Goal: Information Seeking & Learning: Learn about a topic

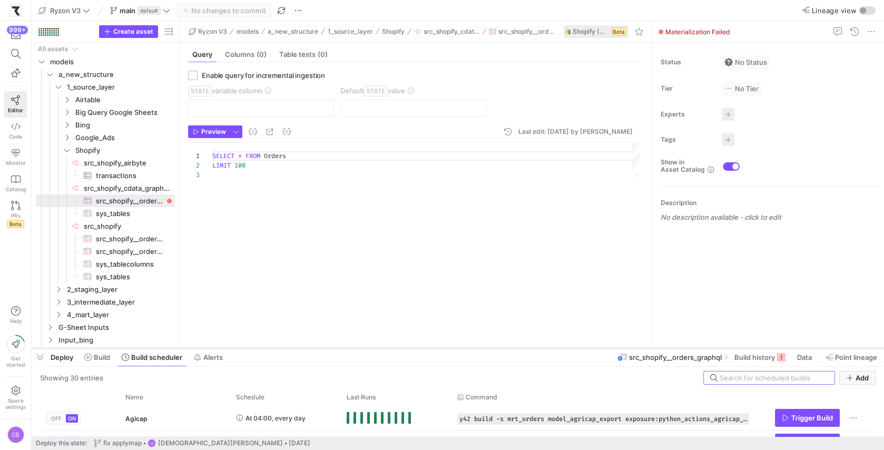
drag, startPoint x: 353, startPoint y: 130, endPoint x: 393, endPoint y: 348, distance: 221.7
click at [393, 348] on div at bounding box center [458, 348] width 852 height 4
click at [72, 149] on span "Shopify" at bounding box center [118, 150] width 113 height 12
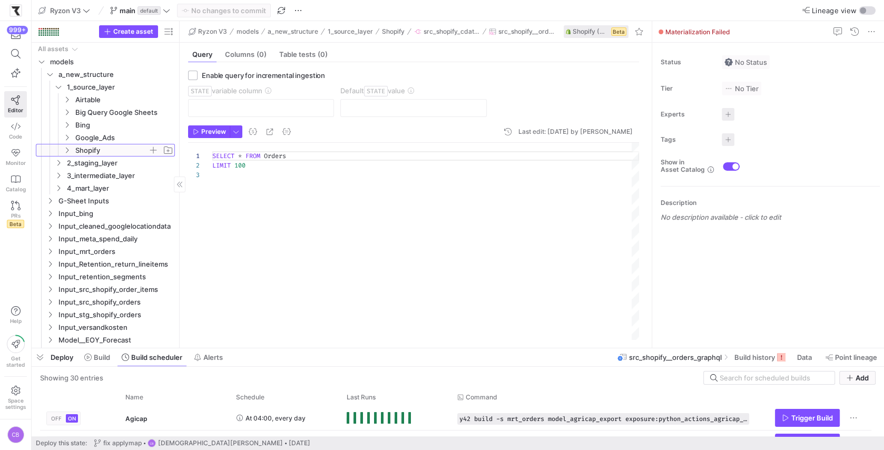
click at [72, 149] on span "Shopify" at bounding box center [118, 150] width 113 height 12
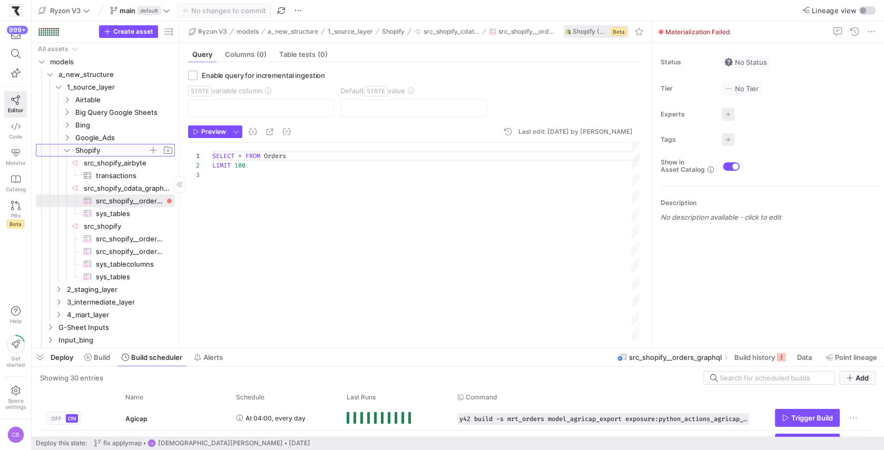
click at [72, 149] on span "Shopify" at bounding box center [118, 150] width 113 height 12
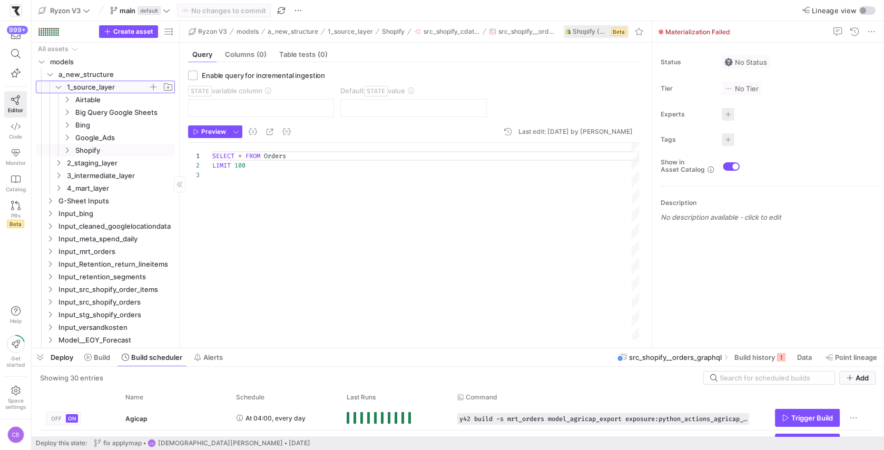
click at [67, 89] on span "1_source_layer" at bounding box center [107, 87] width 81 height 12
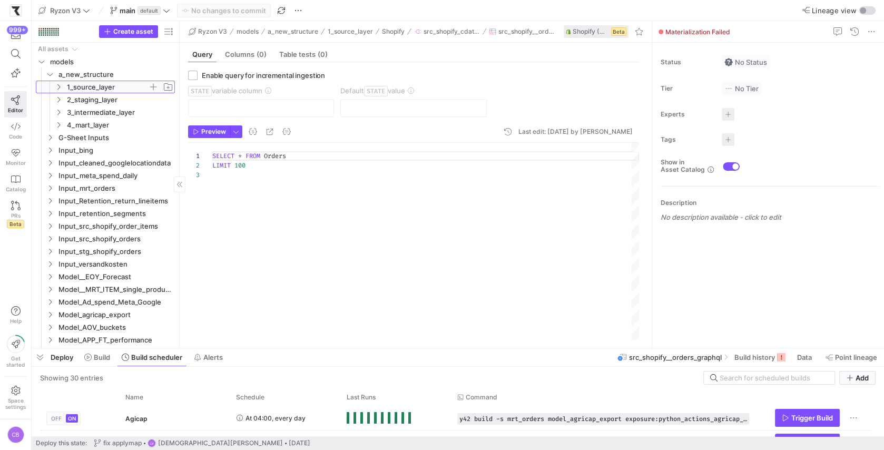
click at [67, 89] on span "1_source_layer" at bounding box center [107, 87] width 81 height 12
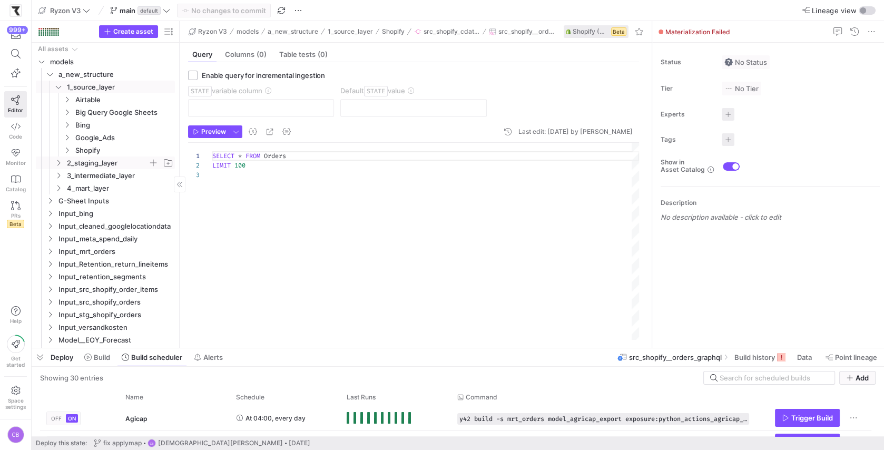
click at [58, 163] on icon "Press SPACE to select this row." at bounding box center [58, 163] width 7 height 6
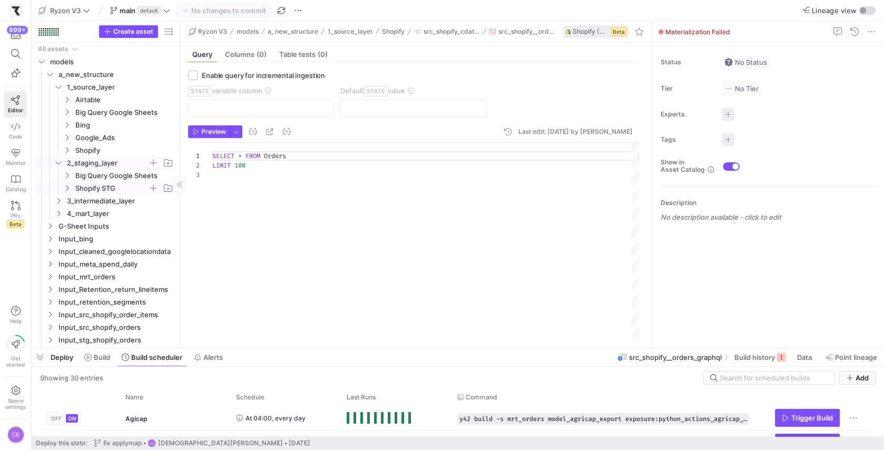
click at [93, 187] on span "Shopify STG" at bounding box center [111, 188] width 73 height 12
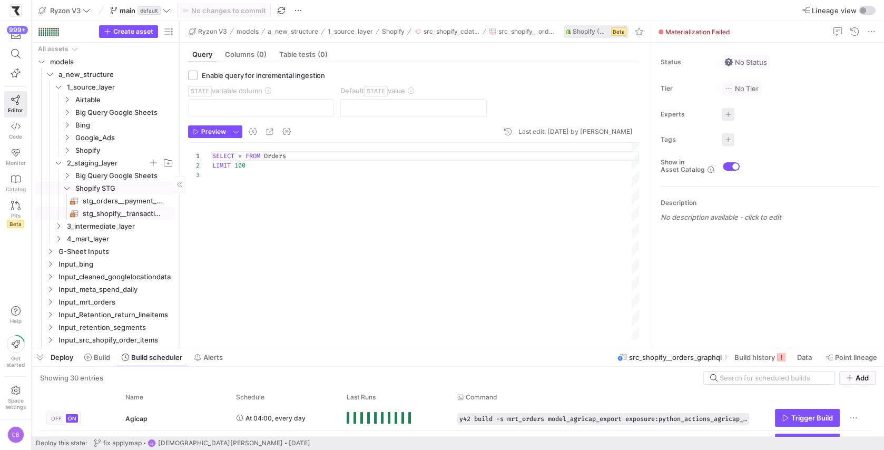
click at [110, 218] on span "stg_shopify__transactions​​​​​​​​​​" at bounding box center [123, 213] width 80 height 12
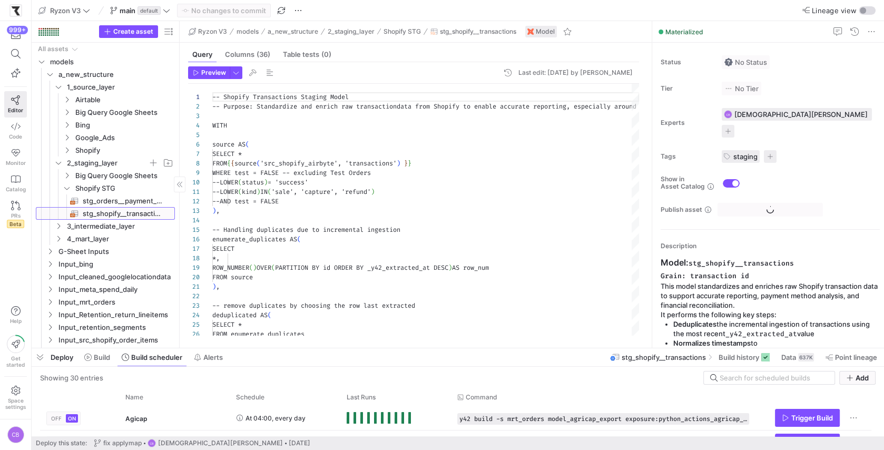
scroll to position [95, 0]
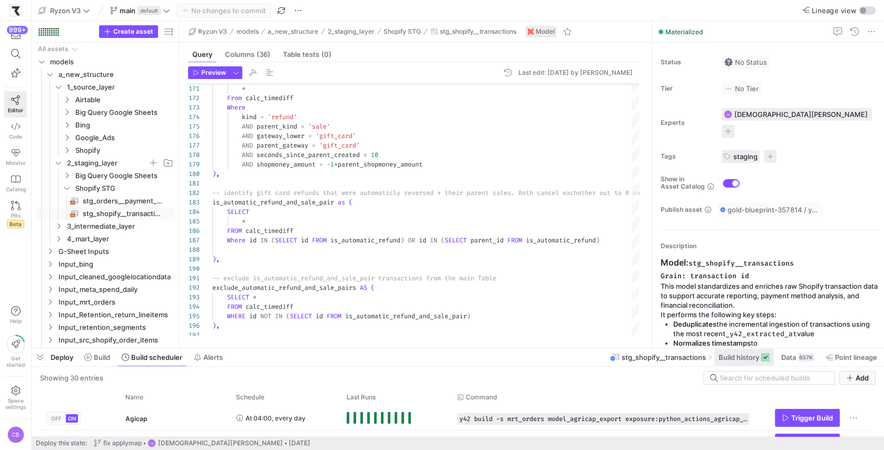
click at [747, 358] on span "Build history" at bounding box center [738, 357] width 41 height 8
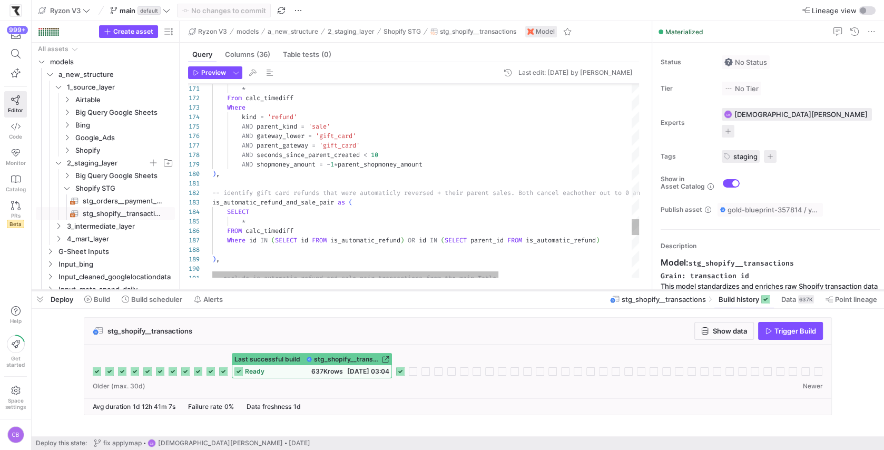
drag, startPoint x: 456, startPoint y: 347, endPoint x: 457, endPoint y: 289, distance: 57.9
click at [457, 289] on div at bounding box center [458, 290] width 852 height 4
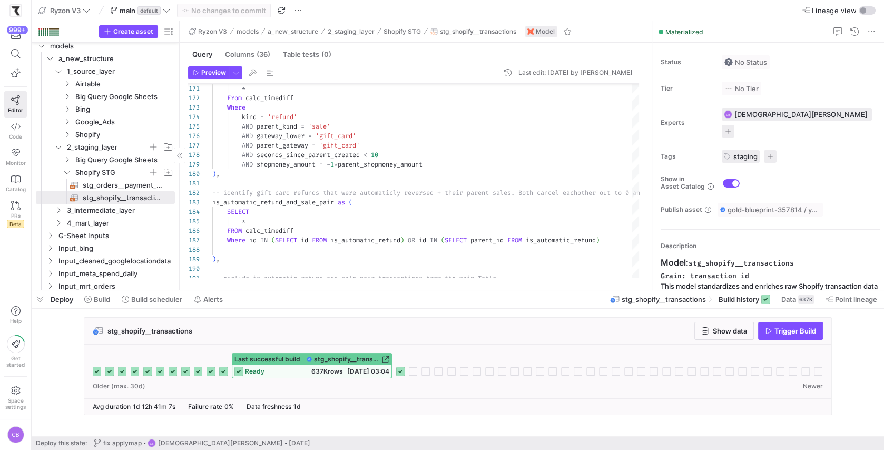
scroll to position [64, 0]
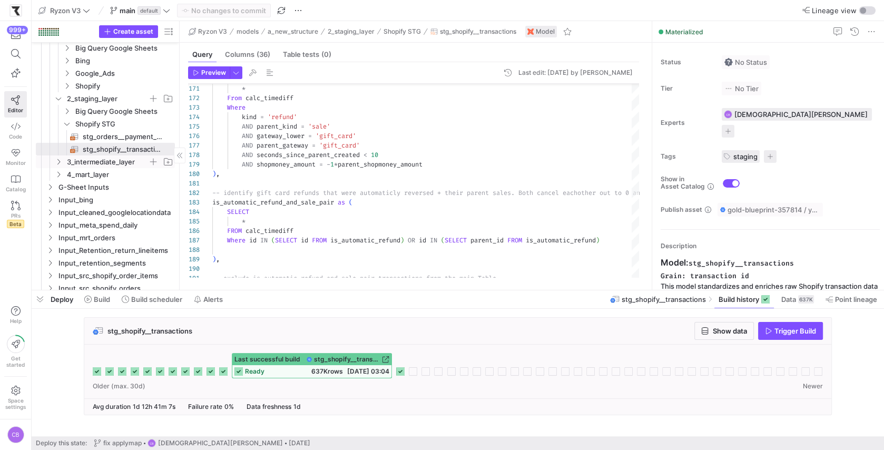
click at [121, 161] on span "3_intermediate_layer" at bounding box center [107, 162] width 81 height 12
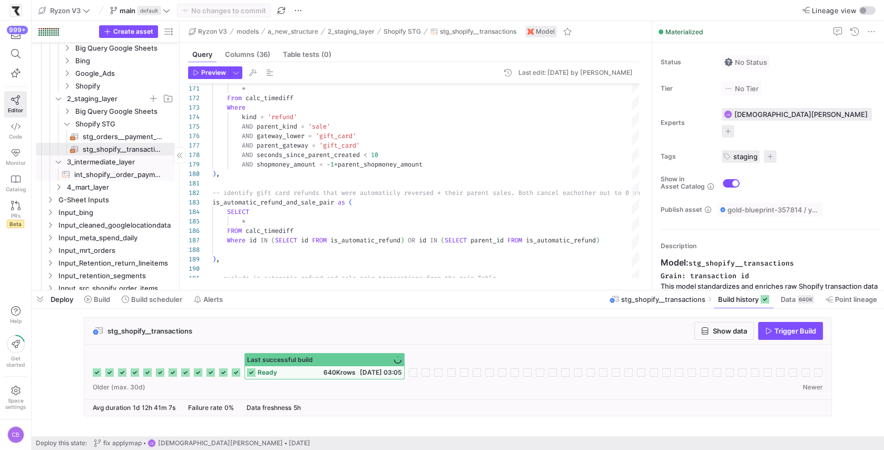
click at [134, 173] on span "int_shopify__order_payments​​​​​​​​​​" at bounding box center [118, 175] width 88 height 12
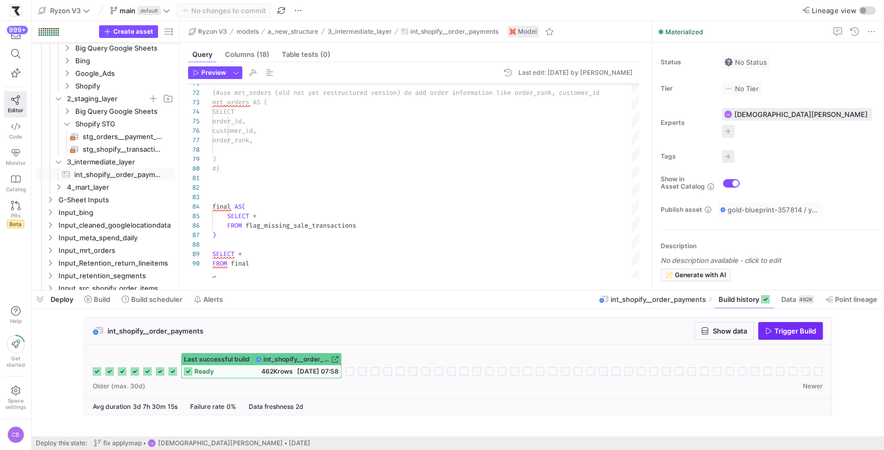
click at [768, 327] on icon "button" at bounding box center [768, 330] width 7 height 7
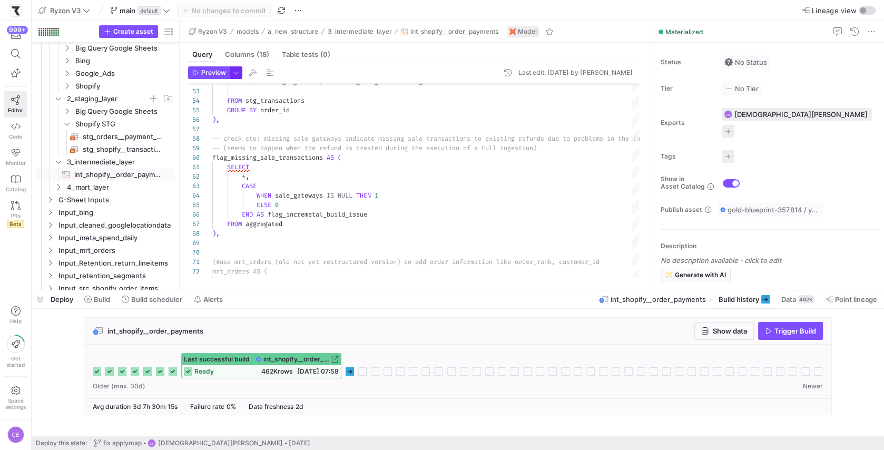
click at [235, 73] on span "button" at bounding box center [236, 73] width 12 height 12
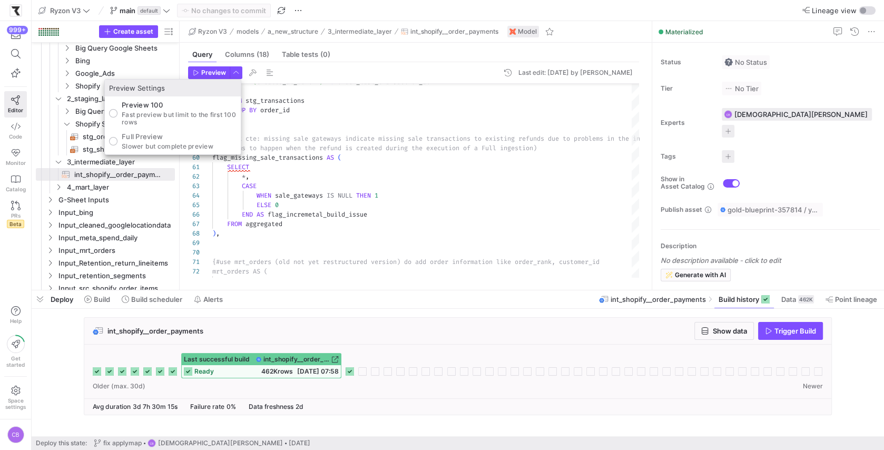
click at [353, 389] on div at bounding box center [442, 225] width 884 height 450
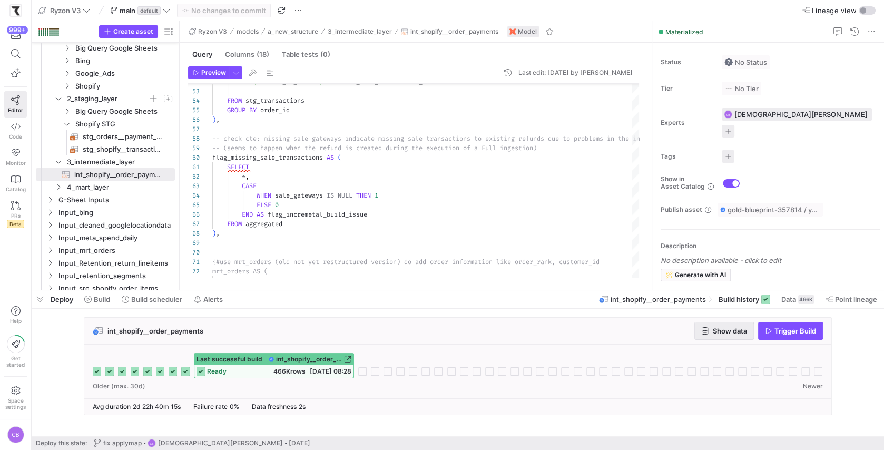
click at [745, 329] on span "Show data" at bounding box center [730, 331] width 34 height 8
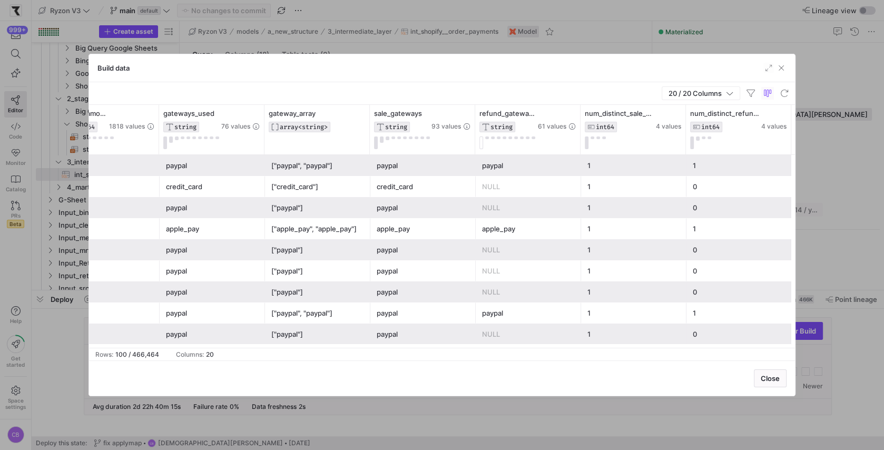
scroll to position [0, 1071]
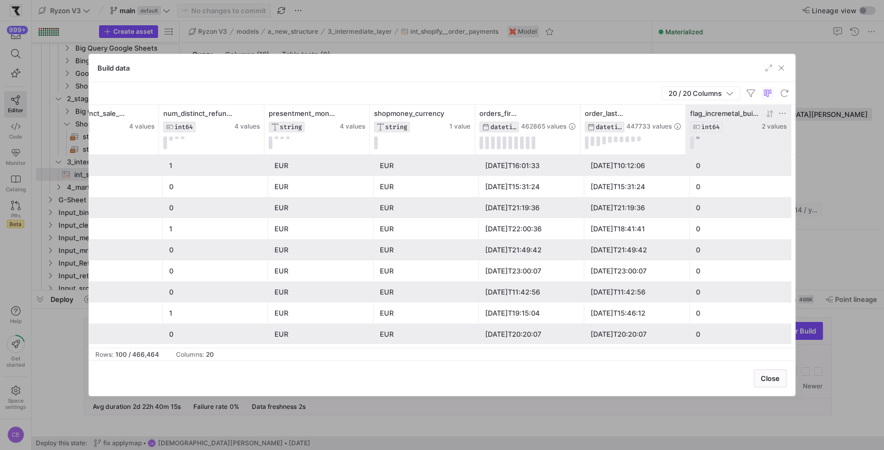
click at [698, 136] on button at bounding box center [698, 137] width 4 height 3
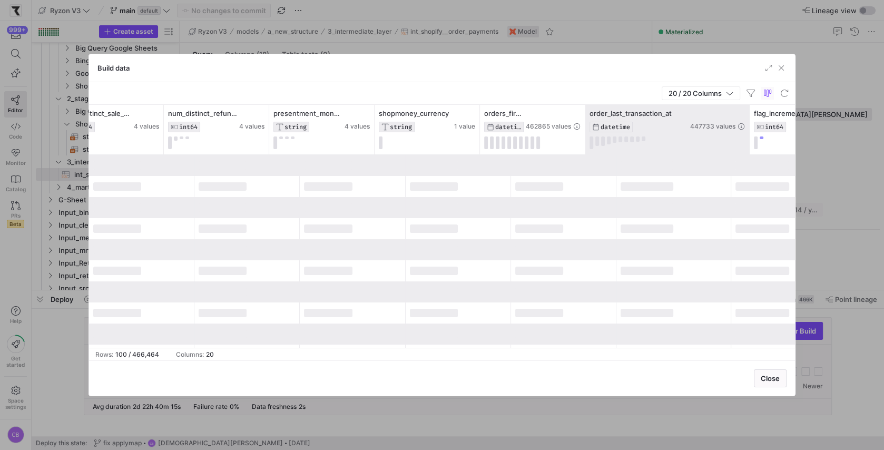
drag, startPoint x: 689, startPoint y: 135, endPoint x: 748, endPoint y: 147, distance: 60.1
click at [748, 147] on div at bounding box center [749, 130] width 4 height 50
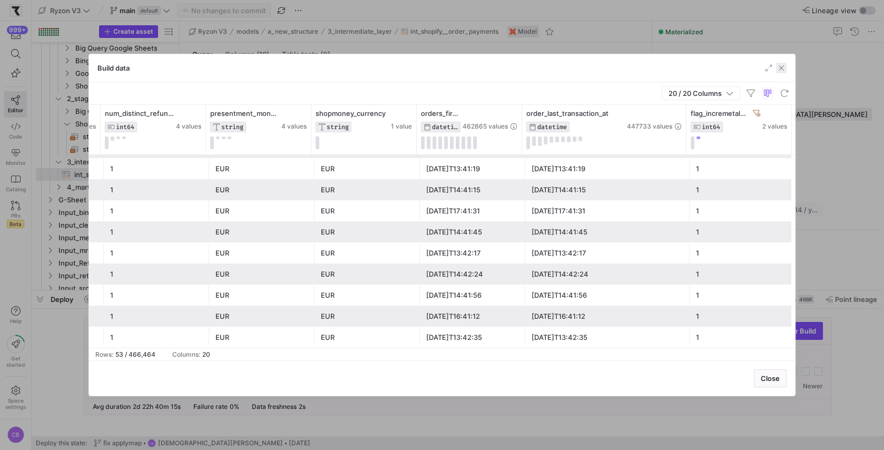
click at [780, 67] on span "button" at bounding box center [781, 68] width 11 height 11
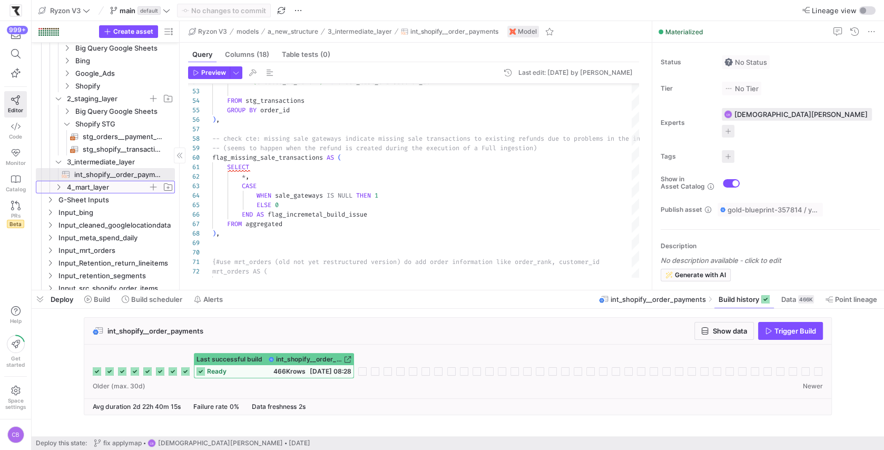
click at [74, 185] on span "4_mart_layer" at bounding box center [107, 187] width 81 height 12
click at [85, 200] on span "mrt_transactions​​​​​​​​​​" at bounding box center [118, 200] width 88 height 12
type textarea "-- mrt_transactions -- Purpose: final mrt_transactions model {{ config(material…"
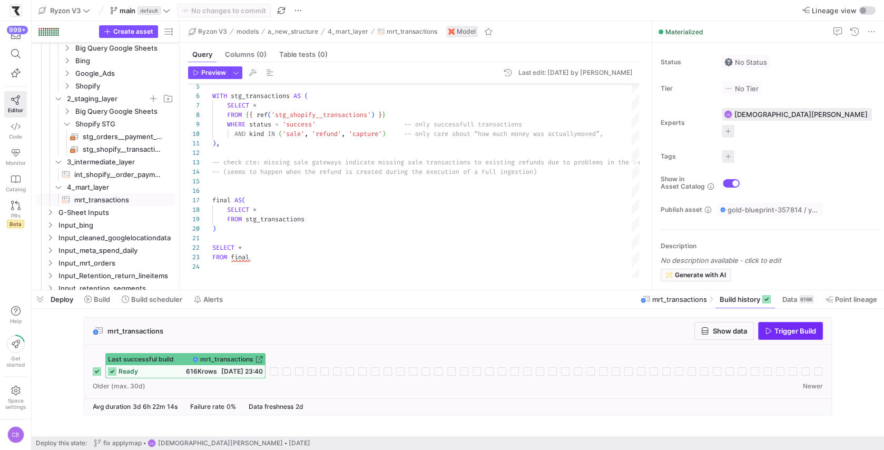
click at [768, 329] on icon "button" at bounding box center [769, 331] width 6 height 6
